Goal: Task Accomplishment & Management: Manage account settings

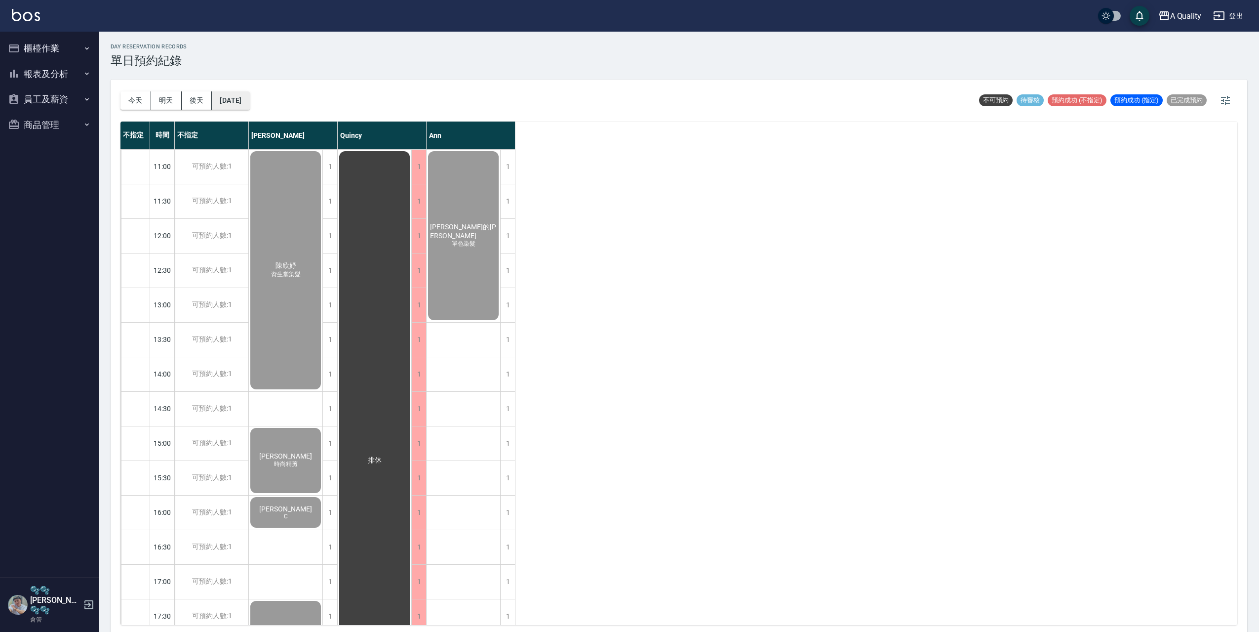
click at [239, 101] on button "2025/02/04" at bounding box center [231, 100] width 38 height 18
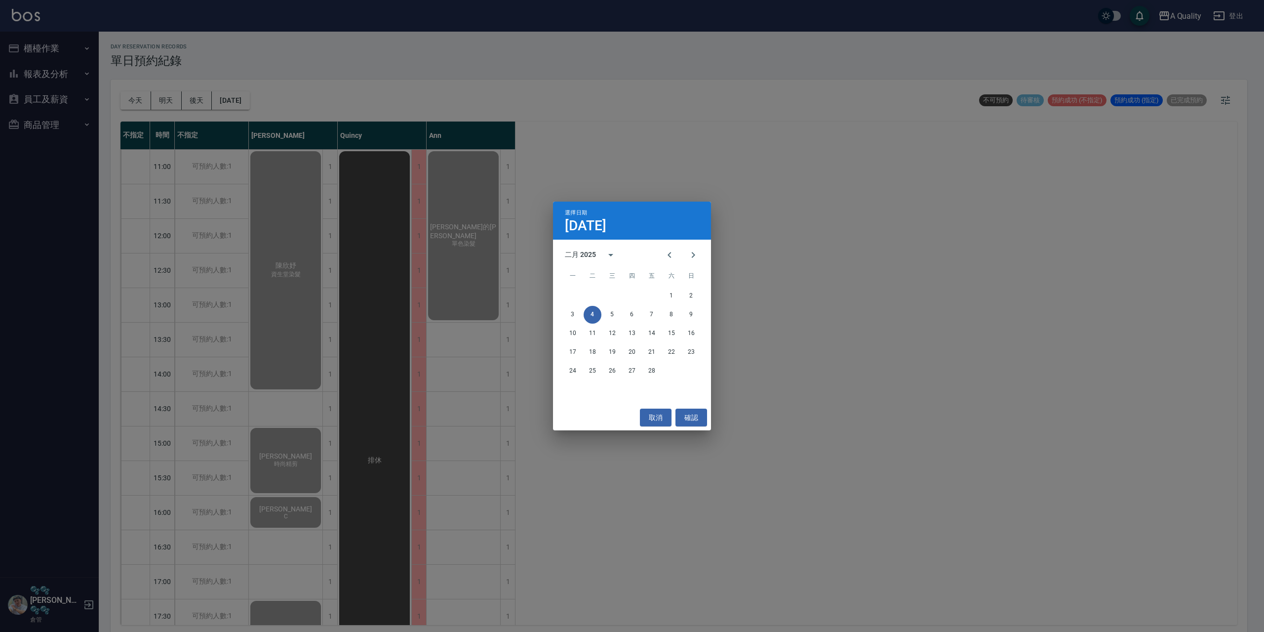
drag, startPoint x: 662, startPoint y: 416, endPoint x: 310, endPoint y: 217, distance: 404.7
click at [661, 413] on button "取消" at bounding box center [656, 417] width 32 height 18
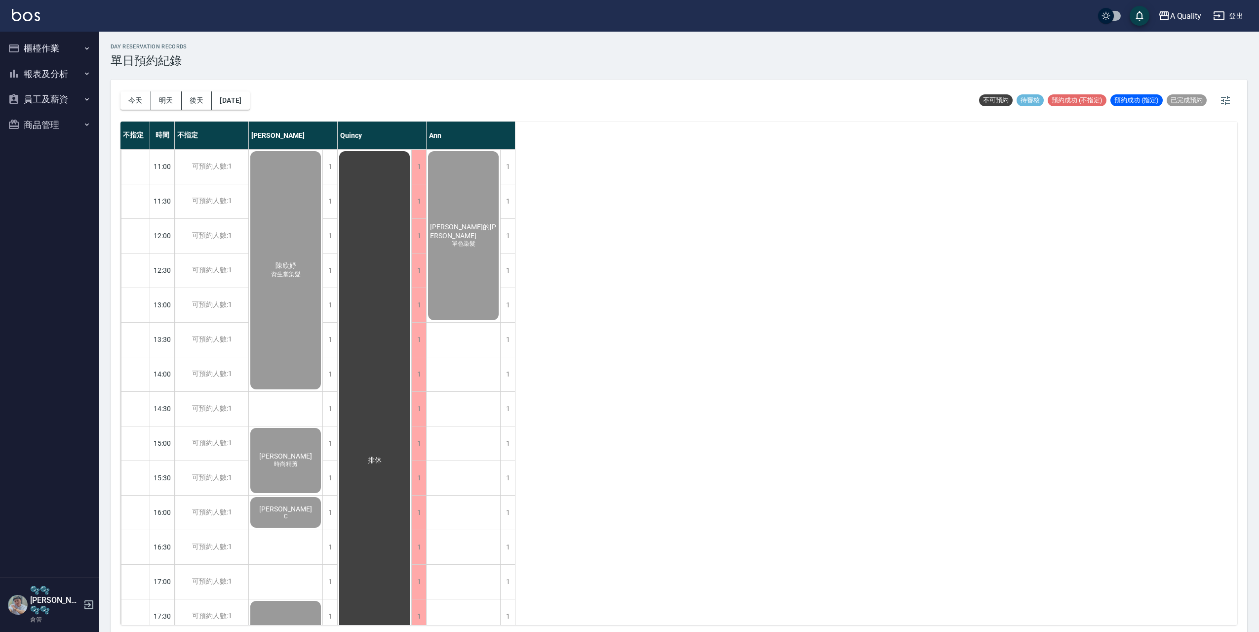
drag, startPoint x: 133, startPoint y: 99, endPoint x: 181, endPoint y: 98, distance: 47.9
click at [134, 99] on button "今天" at bounding box center [136, 100] width 31 height 18
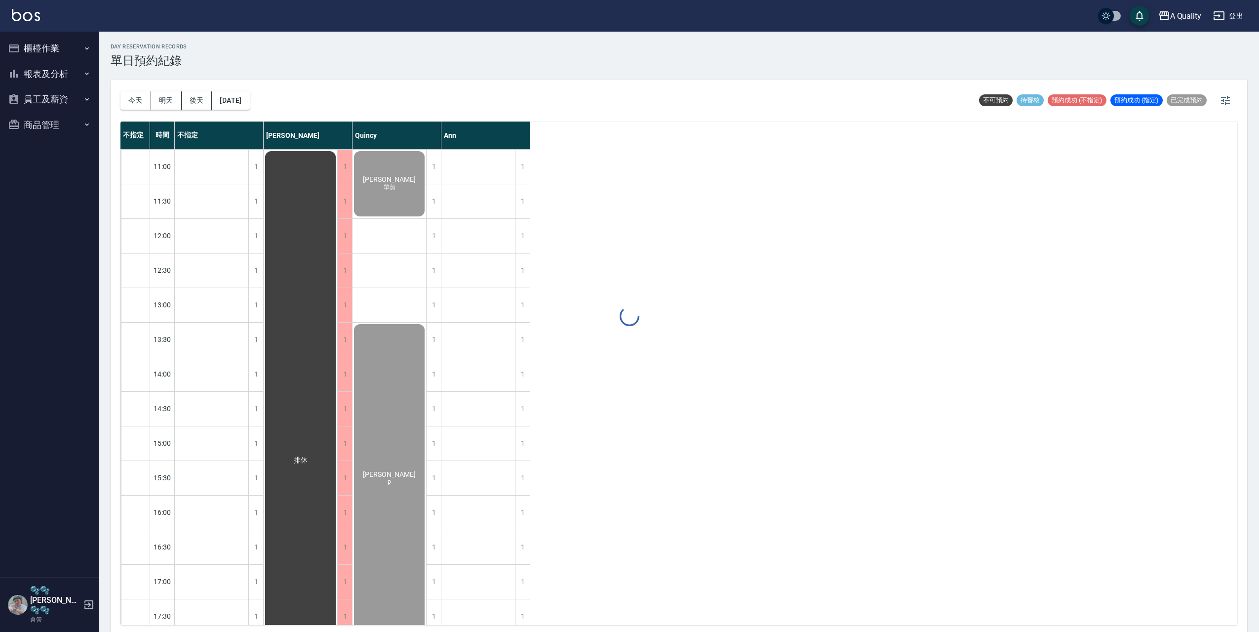
click at [238, 98] on div "day Reservation records 單日預約紀錄 今天 明天 後天 2025/08/19 不可預約 待審核 預約成功 (不指定) 預約成功 (指定…" at bounding box center [679, 333] width 1161 height 603
click at [241, 104] on button "2025/08/19" at bounding box center [231, 100] width 38 height 18
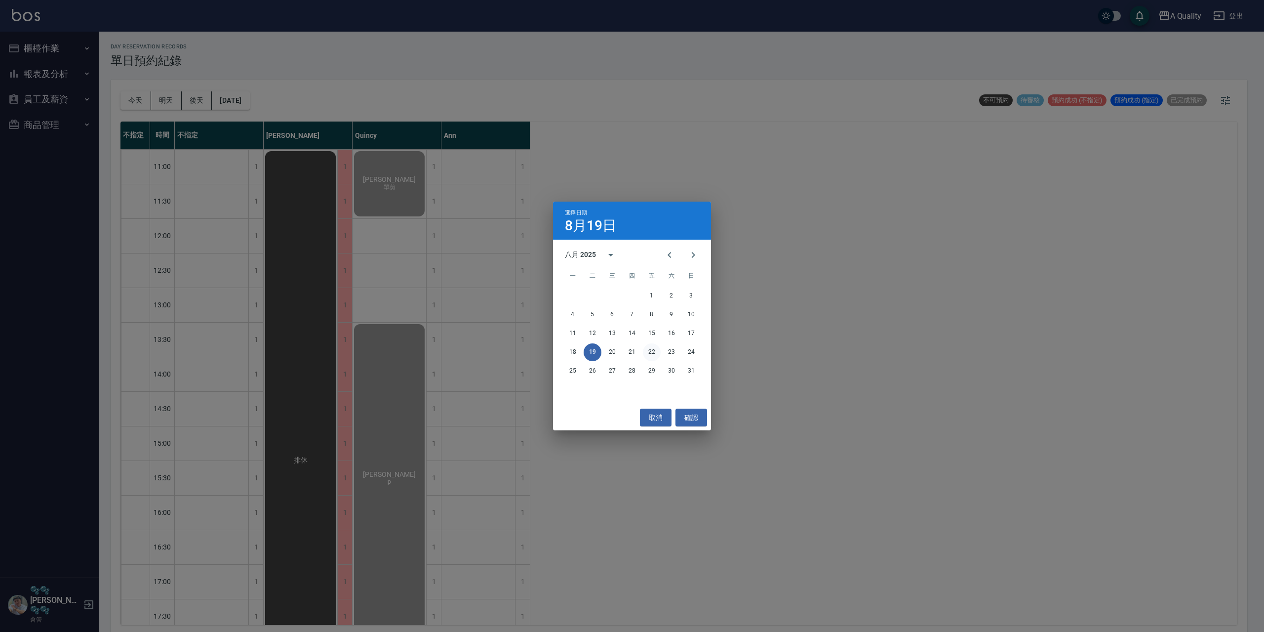
click at [655, 351] on button "22" at bounding box center [652, 352] width 18 height 18
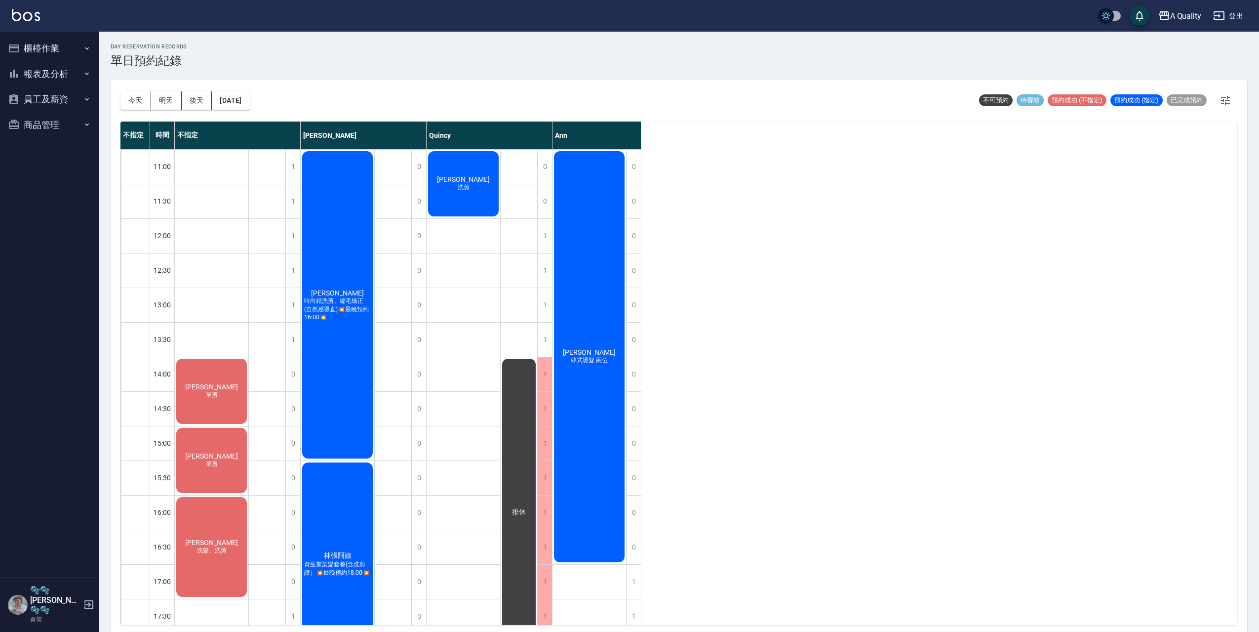
click at [231, 391] on div "Jeffrey 單剪" at bounding box center [212, 391] width 74 height 68
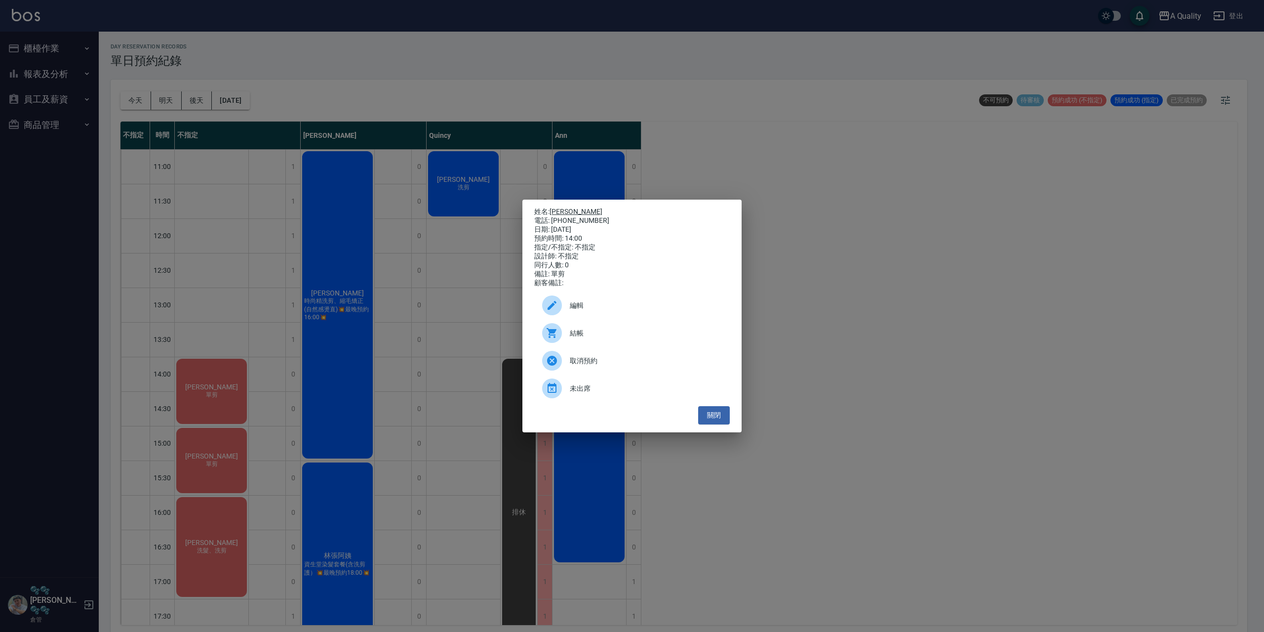
click at [558, 209] on link "[PERSON_NAME]" at bounding box center [576, 211] width 53 height 8
click at [707, 416] on button "關閉" at bounding box center [714, 415] width 32 height 18
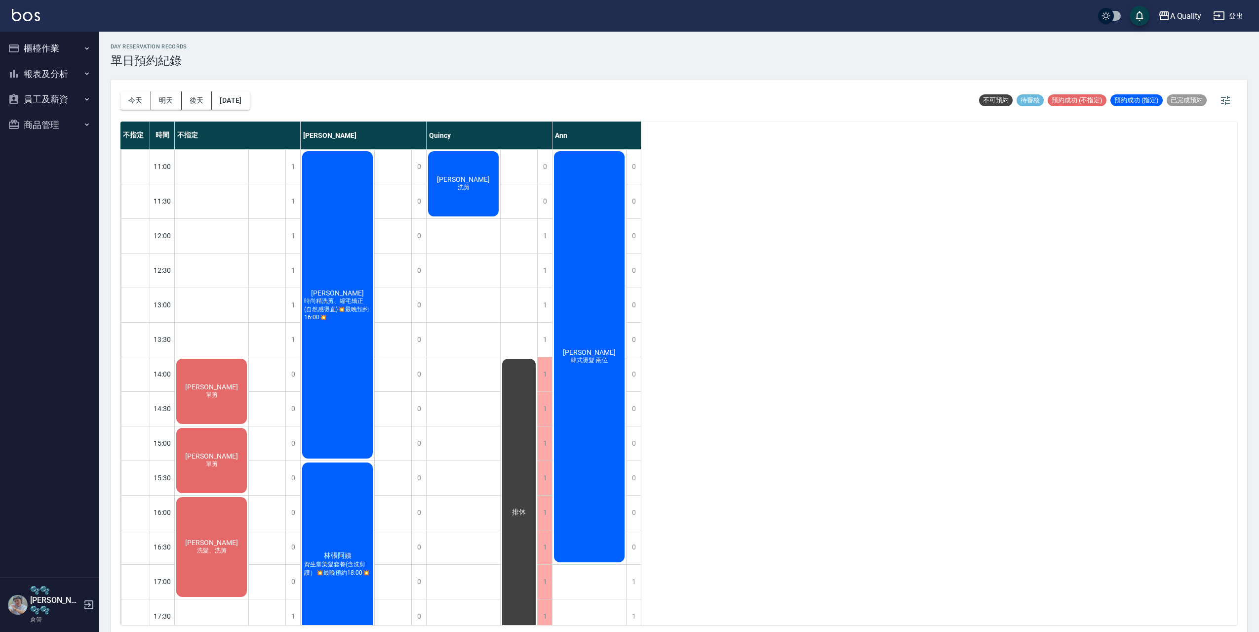
click at [225, 425] on div "錢聖玓 單剪" at bounding box center [212, 391] width 74 height 68
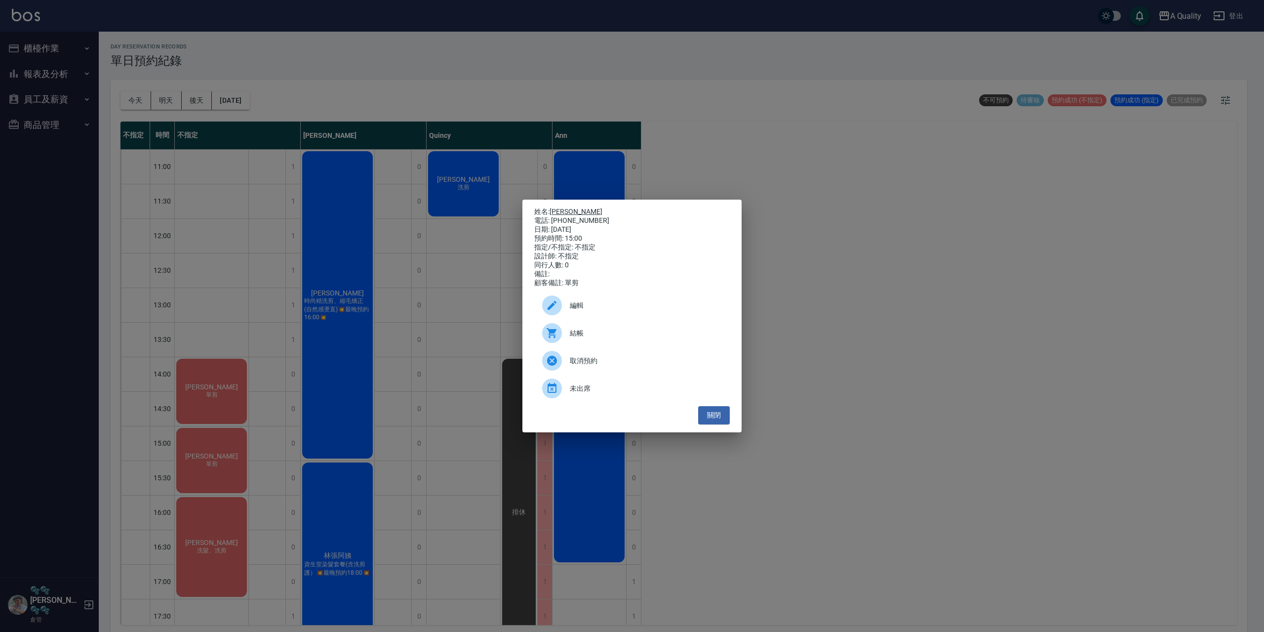
click at [571, 212] on link "錢聖玓" at bounding box center [576, 211] width 53 height 8
click at [728, 413] on button "關閉" at bounding box center [714, 415] width 32 height 18
